Goal: Navigation & Orientation: Find specific page/section

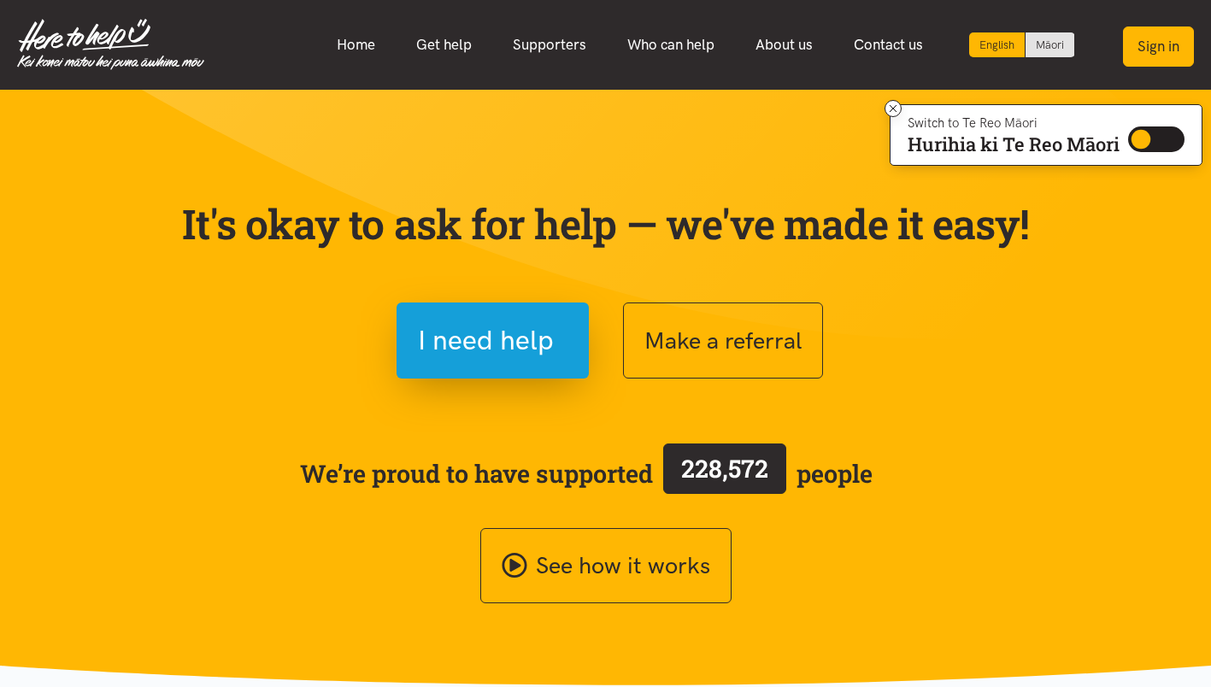
click at [1180, 36] on button "Sign in" at bounding box center [1158, 46] width 71 height 40
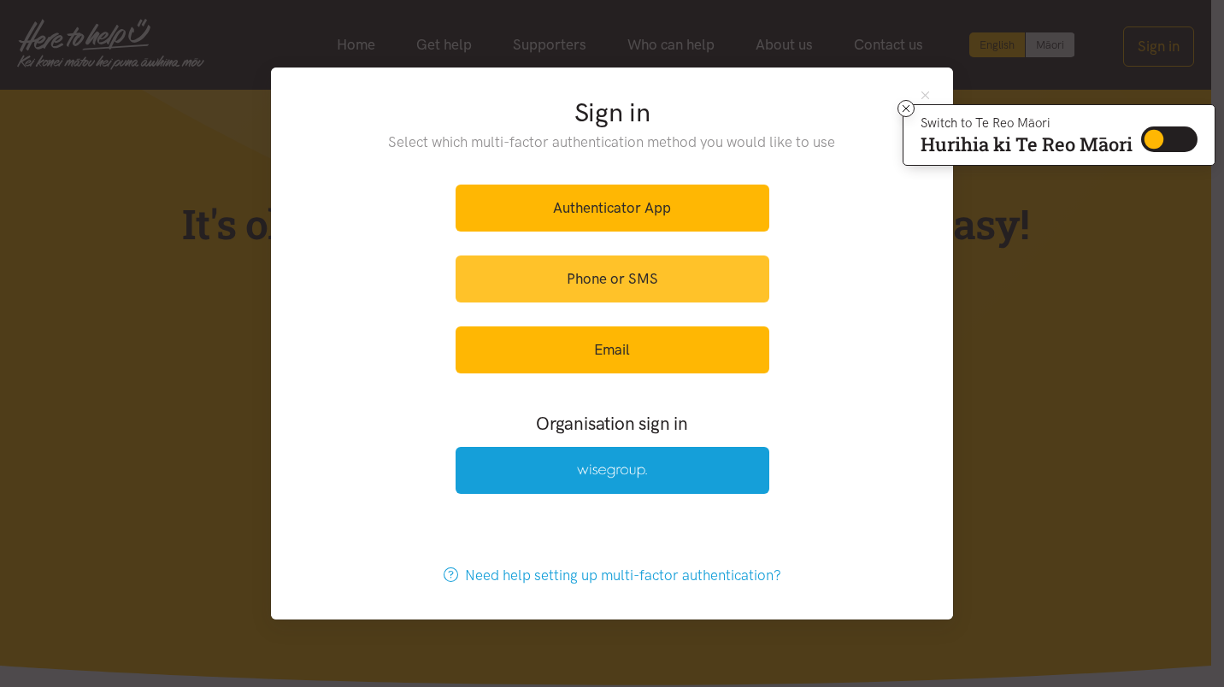
click at [659, 279] on link "Phone or SMS" at bounding box center [613, 279] width 314 height 47
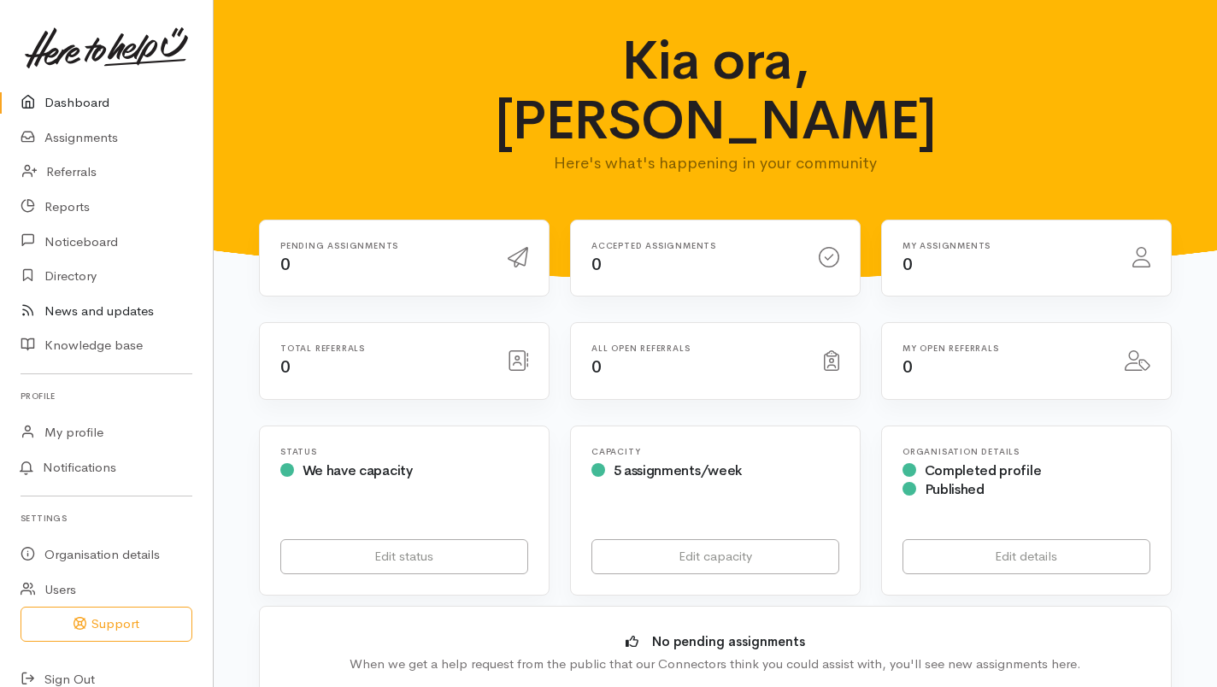
click at [109, 303] on link "News and updates" at bounding box center [106, 311] width 213 height 35
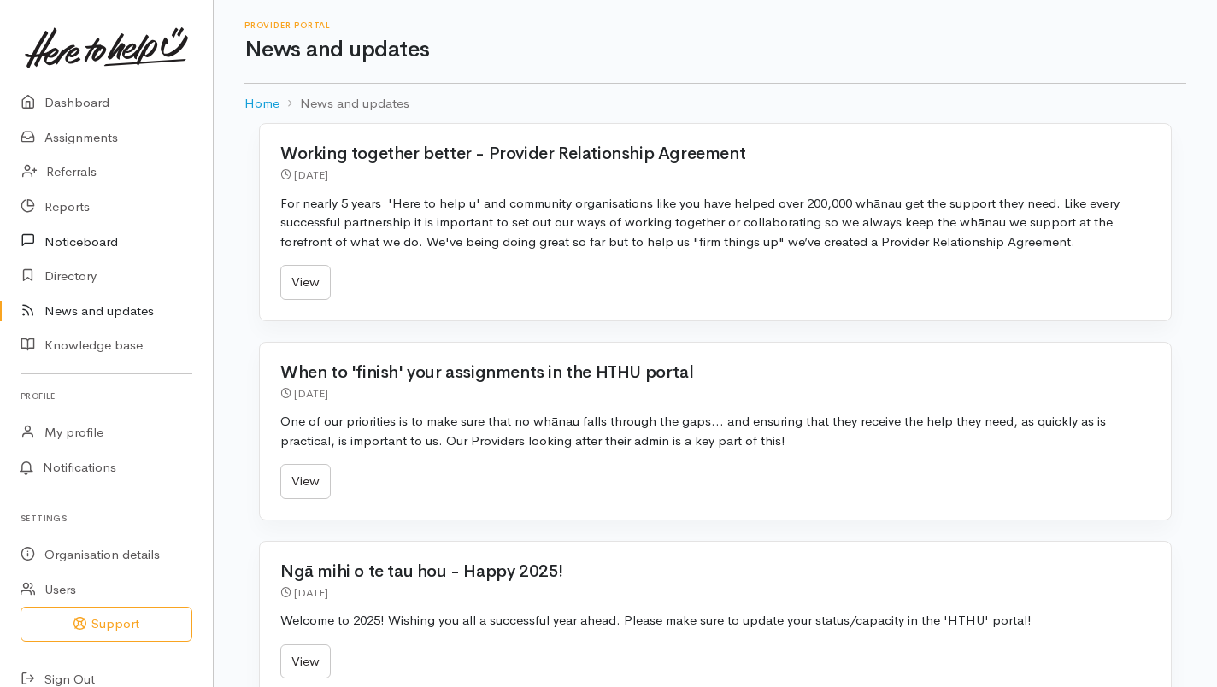
click at [102, 239] on link "Noticeboard" at bounding box center [106, 241] width 213 height 35
